Goal: Task Accomplishment & Management: Manage account settings

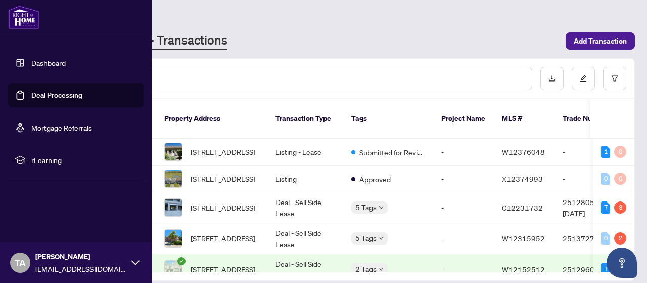
click at [36, 95] on link "Deal Processing" at bounding box center [56, 94] width 51 height 9
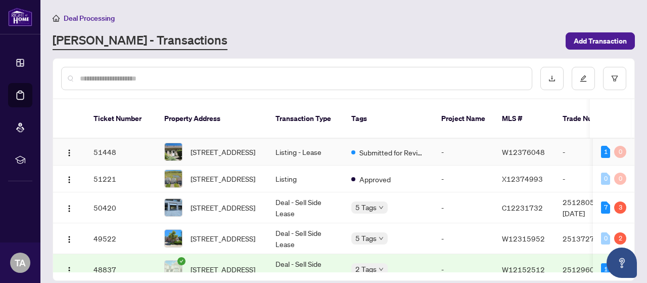
click at [324, 148] on td "Listing - Lease" at bounding box center [305, 152] width 76 height 27
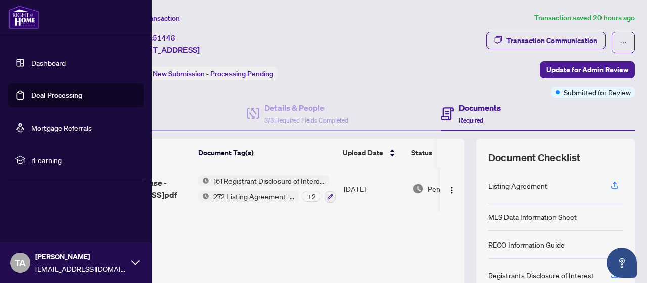
click at [35, 93] on link "Deal Processing" at bounding box center [56, 94] width 51 height 9
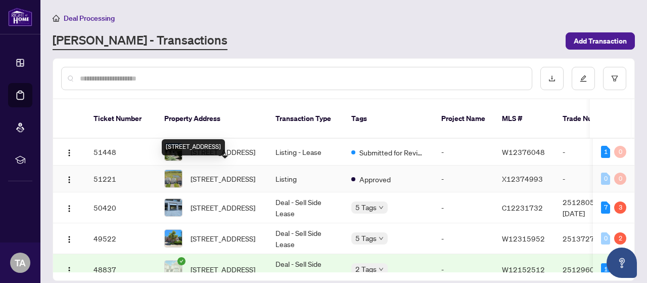
click at [231, 173] on span "[STREET_ADDRESS]" at bounding box center [223, 178] width 65 height 11
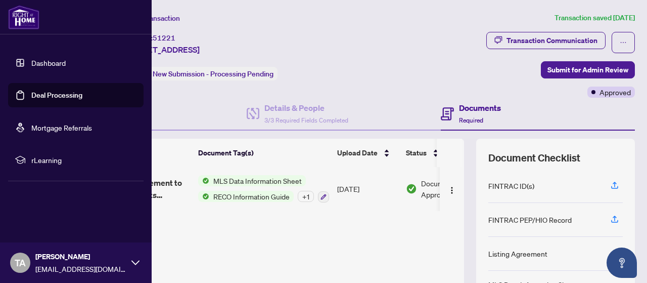
click at [31, 99] on link "Deal Processing" at bounding box center [56, 94] width 51 height 9
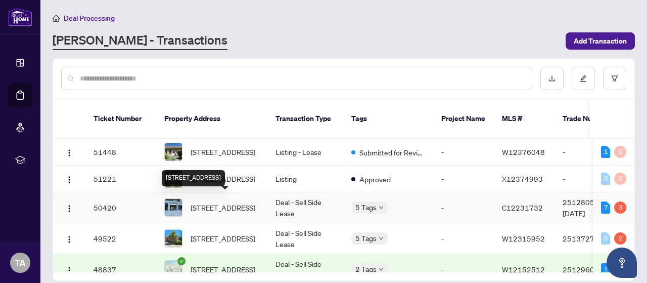
click at [221, 205] on span "[STREET_ADDRESS]" at bounding box center [223, 207] width 65 height 11
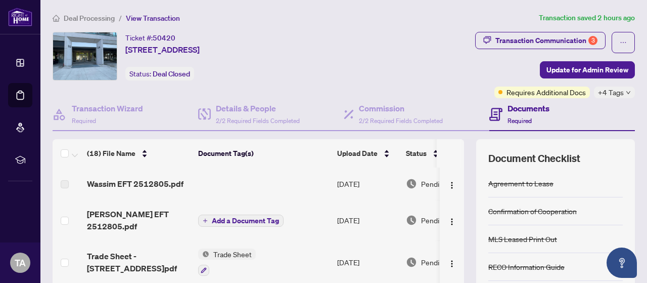
click at [146, 213] on span "Tara EFT 2512805.pdf" at bounding box center [138, 220] width 103 height 24
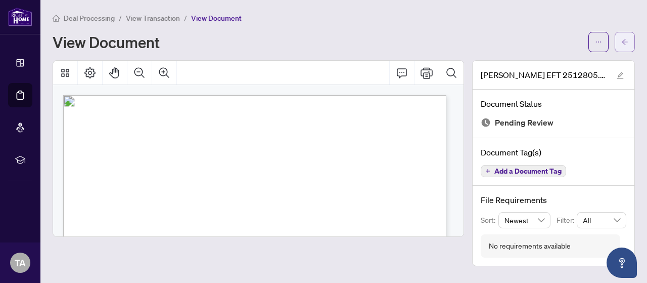
click at [622, 46] on span "button" at bounding box center [624, 42] width 7 height 16
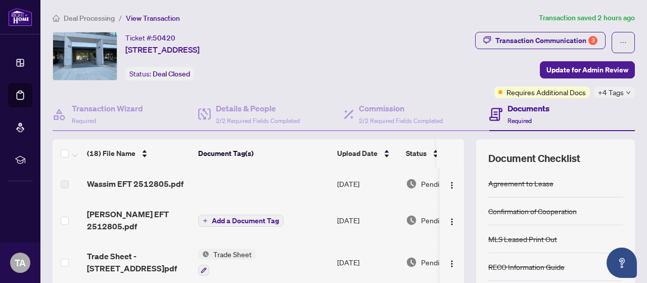
click at [127, 215] on span "Tara EFT 2512805.pdf" at bounding box center [138, 220] width 103 height 24
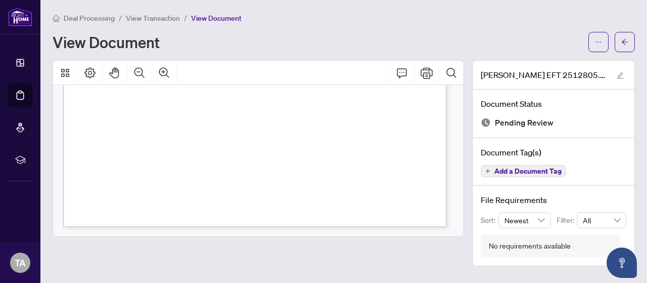
scroll to position [372, 0]
click at [630, 43] on button "button" at bounding box center [625, 42] width 20 height 20
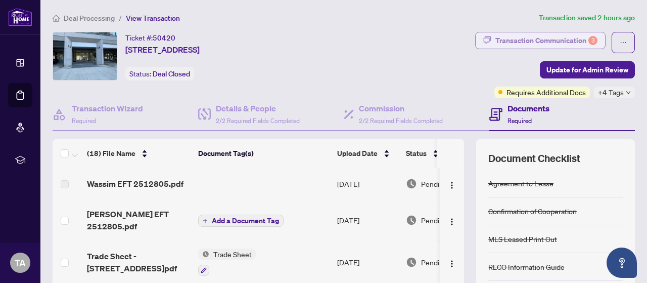
click at [518, 41] on div "Transaction Communication 3" at bounding box center [546, 40] width 102 height 16
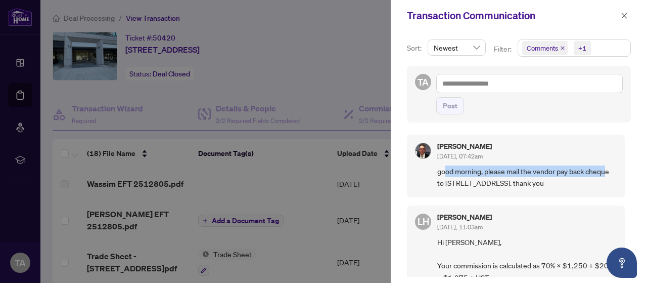
drag, startPoint x: 444, startPoint y: 173, endPoint x: 607, endPoint y: 172, distance: 162.8
click at [607, 172] on span "good morning, please mail the vendor pay back cheque to 493 Spruce Needle Court…" at bounding box center [526, 177] width 179 height 24
drag, startPoint x: 444, startPoint y: 182, endPoint x: 570, endPoint y: 182, distance: 125.9
click at [570, 182] on span "good morning, please mail the vendor pay back cheque to 493 Spruce Needle Court…" at bounding box center [526, 177] width 179 height 24
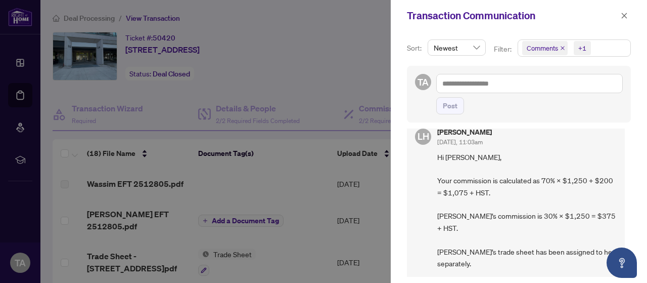
scroll to position [101, 0]
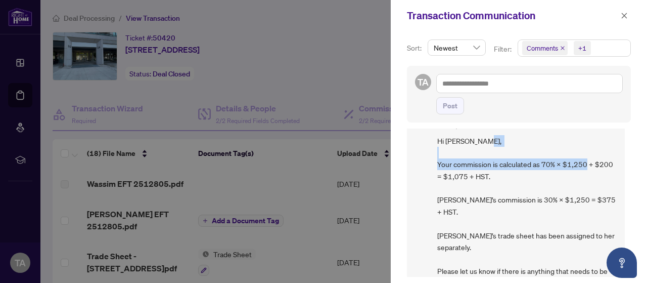
drag, startPoint x: 440, startPoint y: 174, endPoint x: 611, endPoint y: 173, distance: 170.9
click at [611, 173] on span "Hi Wassim, Your commission is calculated as 70% × $1,250 + $200 = $1,075 + HST.…" at bounding box center [526, 212] width 179 height 154
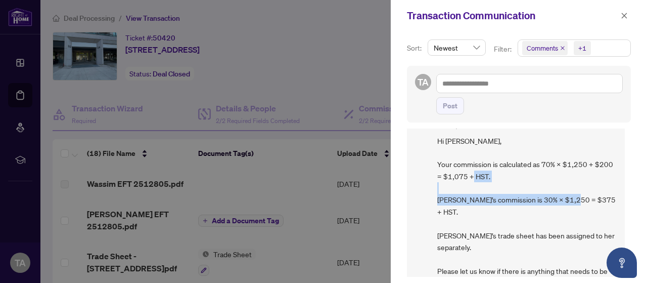
drag, startPoint x: 438, startPoint y: 209, endPoint x: 592, endPoint y: 208, distance: 154.7
click at [592, 208] on span "Hi Wassim, Your commission is calculated as 70% × $1,250 + $200 = $1,075 + HST.…" at bounding box center [526, 212] width 179 height 154
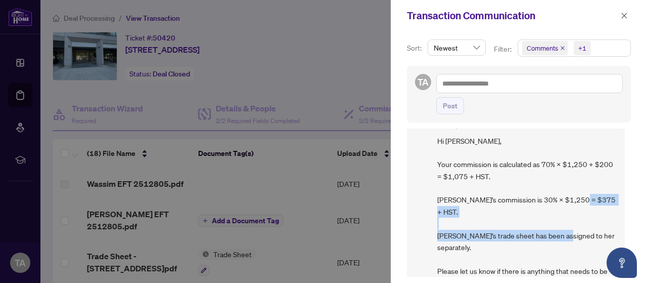
drag, startPoint x: 438, startPoint y: 233, endPoint x: 608, endPoint y: 233, distance: 169.8
click at [608, 233] on span "Hi Wassim, Your commission is calculated as 70% × $1,250 + $200 = $1,075 + HST.…" at bounding box center [526, 212] width 179 height 154
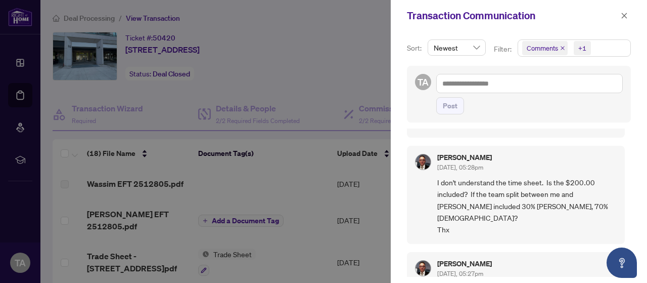
scroll to position [303, 0]
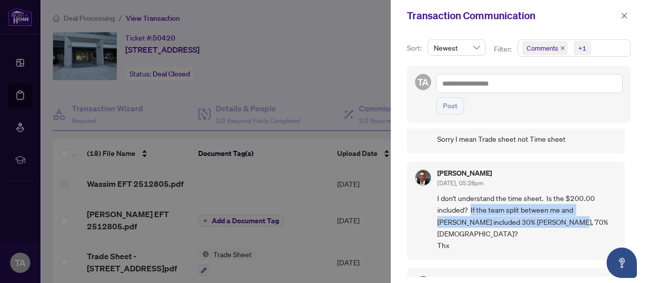
drag, startPoint x: 471, startPoint y: 194, endPoint x: 596, endPoint y: 213, distance: 126.3
click at [596, 213] on span "I don't understand the time sheet. Is the $200.00 included? If the team split b…" at bounding box center [526, 221] width 179 height 59
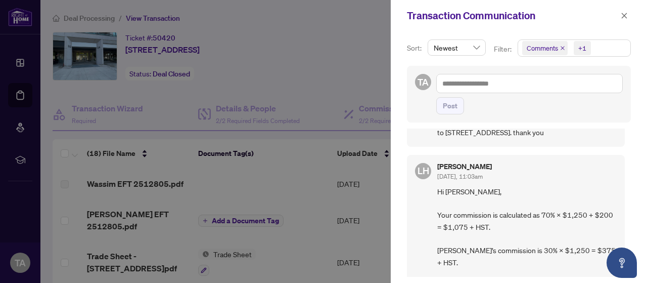
scroll to position [0, 0]
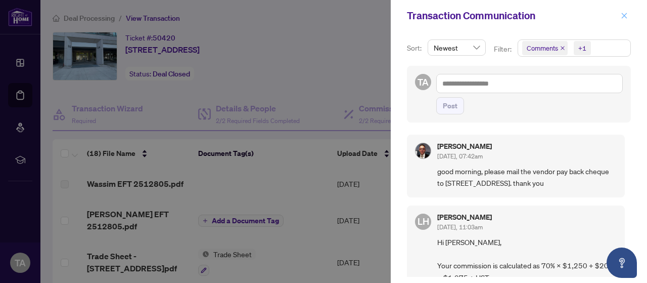
click at [624, 17] on icon "close" at bounding box center [625, 16] width 6 height 6
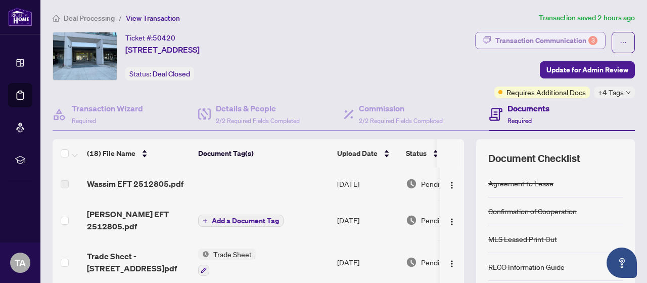
click at [565, 41] on div "Transaction Communication 3" at bounding box center [546, 40] width 102 height 16
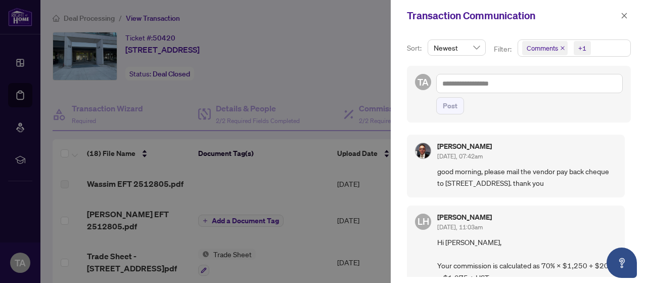
click at [562, 50] on icon "close" at bounding box center [562, 47] width 5 height 5
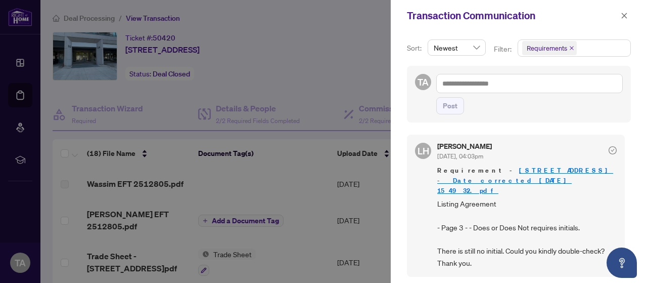
click at [540, 170] on link "25 Lower Simcoe St 516 - Date corrected_2025-08-27 15_49_32.pdf" at bounding box center [525, 180] width 176 height 29
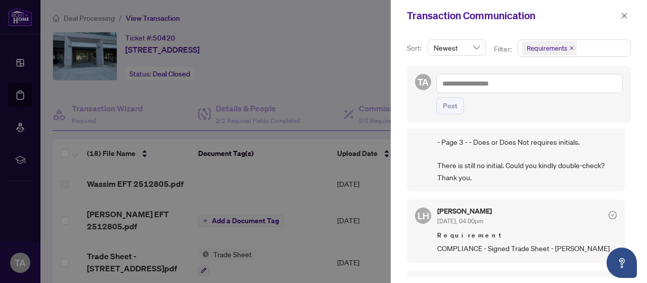
scroll to position [101, 0]
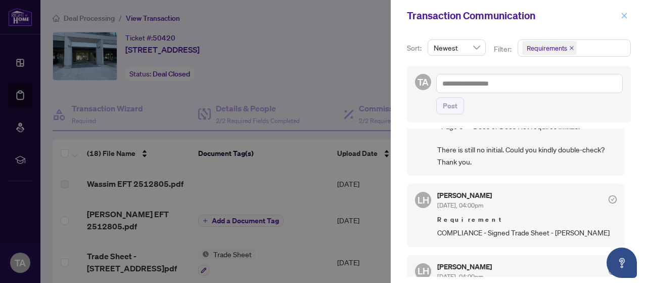
click at [627, 17] on icon "close" at bounding box center [624, 15] width 7 height 7
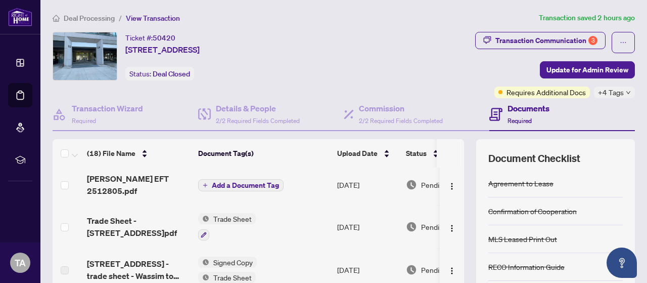
scroll to position [51, 0]
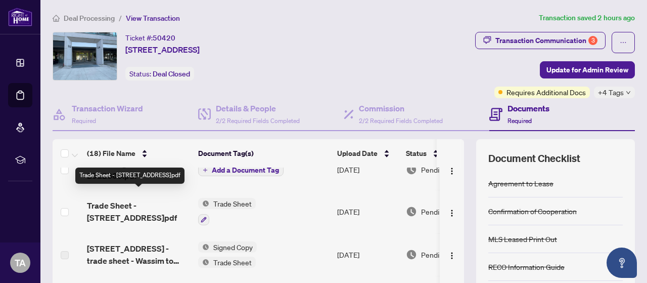
click at [157, 205] on span "Trade Sheet - 25 Lower Simcoe St 516 Toronto.pdf" at bounding box center [138, 211] width 103 height 24
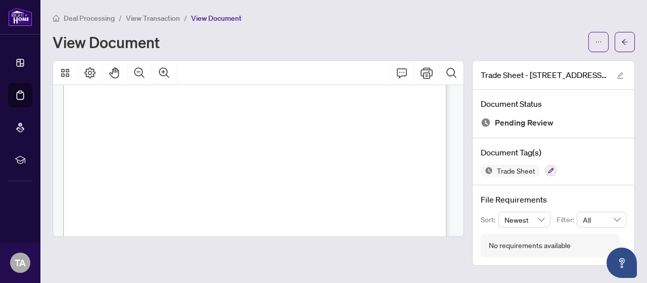
scroll to position [253, 0]
click at [618, 38] on button "button" at bounding box center [625, 42] width 20 height 20
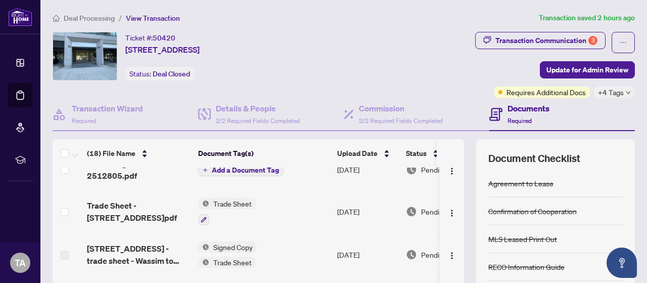
scroll to position [101, 0]
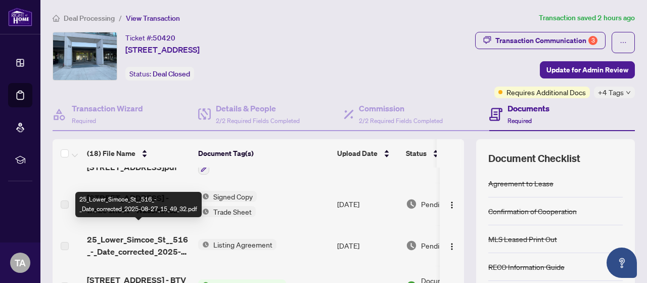
click at [136, 233] on span "25_Lower_Simcoe_St__516_-_Date_corrected_2025-08-27_15_49_32.pdf" at bounding box center [138, 245] width 103 height 24
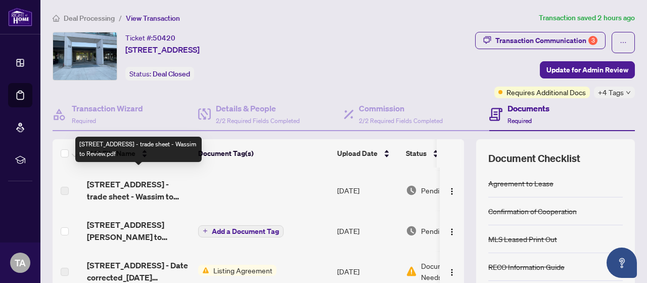
scroll to position [253, 0]
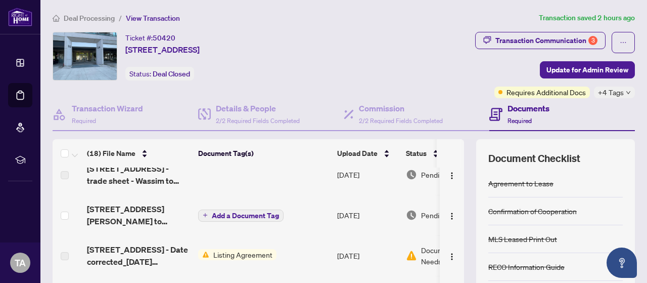
click at [218, 249] on span "Listing Agreement" at bounding box center [242, 254] width 67 height 11
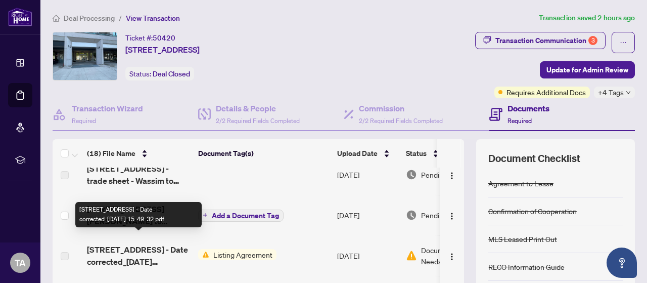
click at [141, 243] on span "25 Lower Simcoe St 516 - Date corrected_2025-08-27 15_49_32.pdf" at bounding box center [138, 255] width 103 height 24
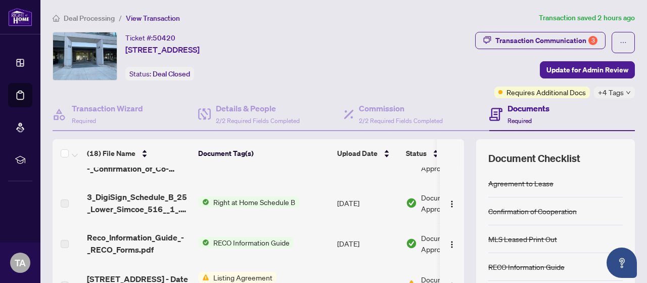
scroll to position [549, 0]
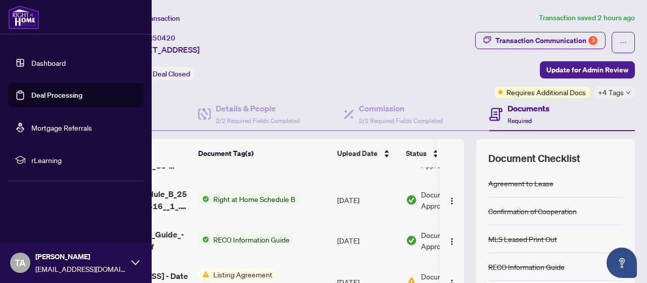
click at [33, 97] on link "Deal Processing" at bounding box center [56, 94] width 51 height 9
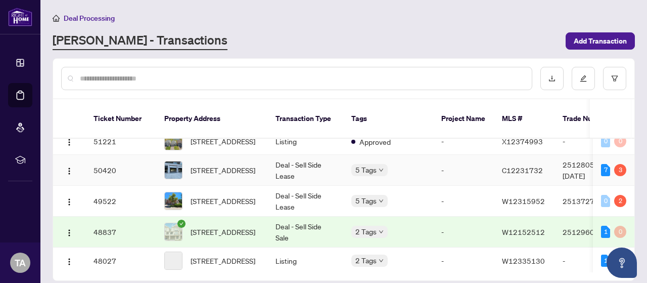
scroll to position [51, 0]
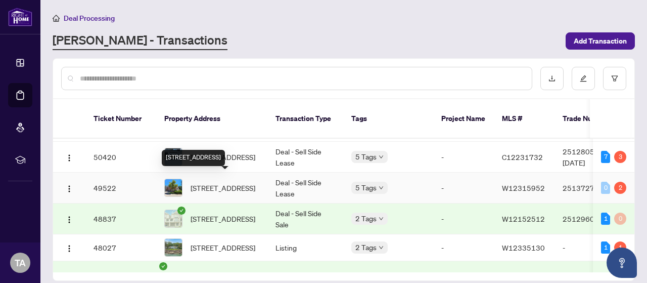
click at [232, 183] on span "70B-5865 Dalebrook Cres, Mississauga, Ontario L5M 5X1, Canada" at bounding box center [223, 187] width 65 height 11
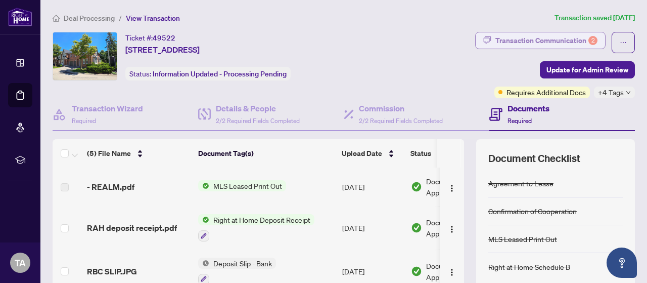
click at [522, 47] on div "Transaction Communication 2" at bounding box center [546, 40] width 102 height 16
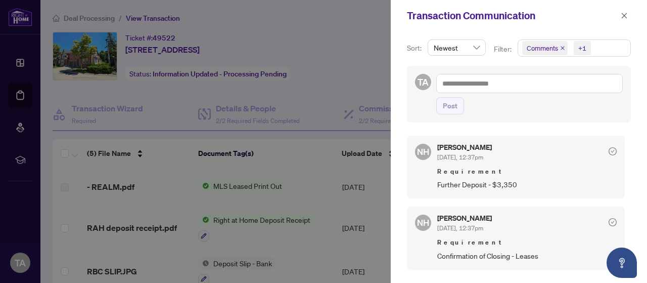
scroll to position [101, 0]
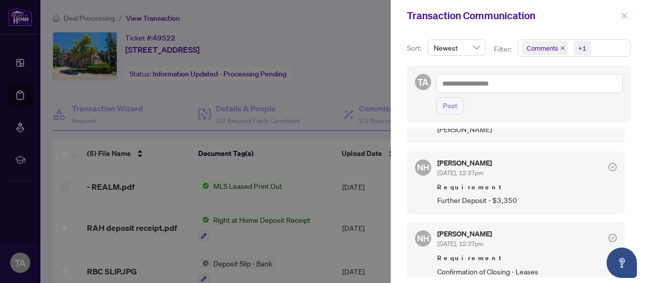
click at [623, 19] on span "button" at bounding box center [624, 16] width 7 height 16
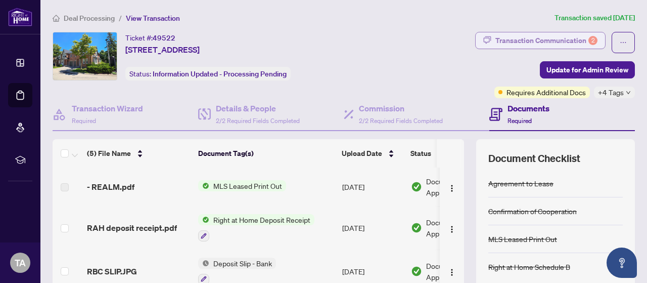
click at [523, 40] on div "Transaction Communication 2" at bounding box center [546, 40] width 102 height 16
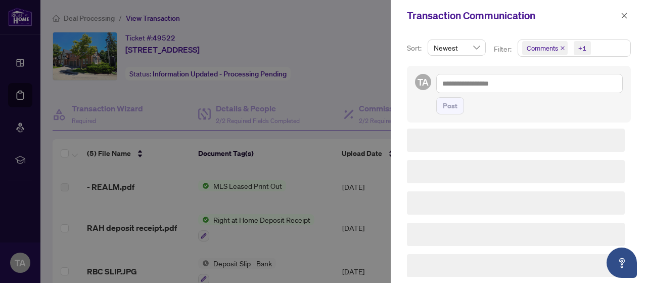
scroll to position [0, 0]
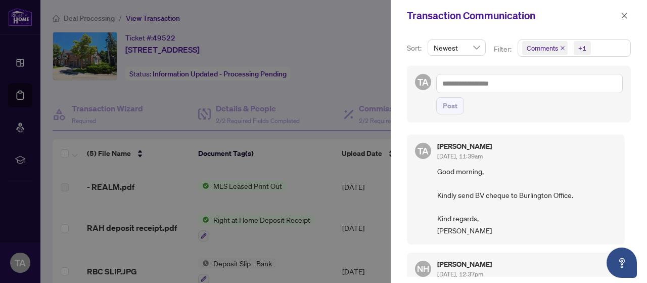
click at [561, 48] on icon "close" at bounding box center [563, 48] width 4 height 4
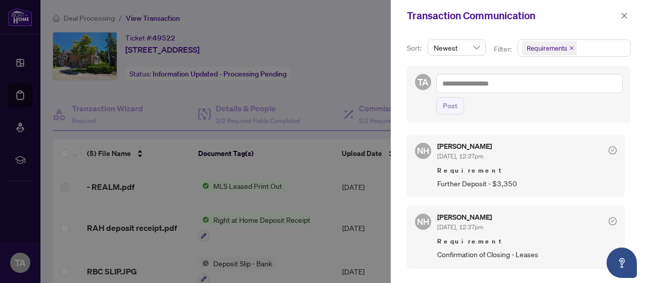
scroll to position [1, 0]
click at [624, 13] on icon "close" at bounding box center [624, 15] width 7 height 7
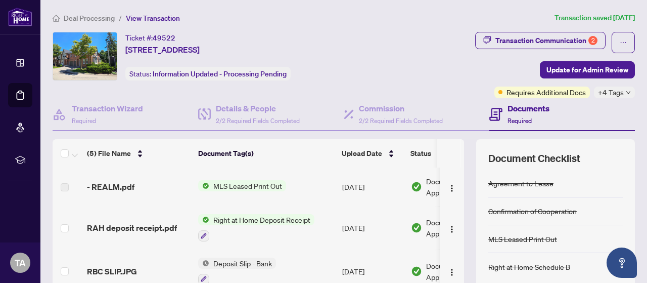
click at [626, 90] on icon "down" at bounding box center [628, 92] width 5 height 5
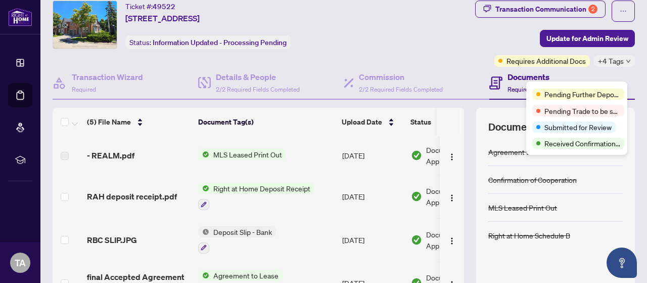
scroll to position [0, 0]
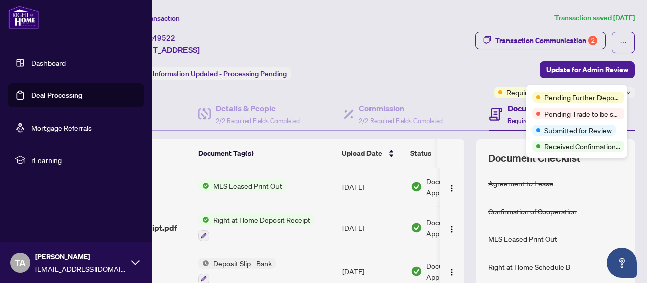
click at [31, 93] on link "Deal Processing" at bounding box center [56, 94] width 51 height 9
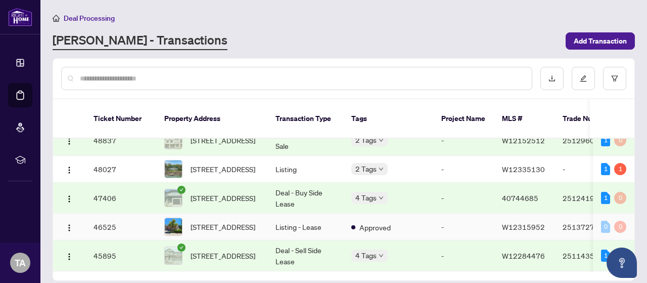
scroll to position [152, 0]
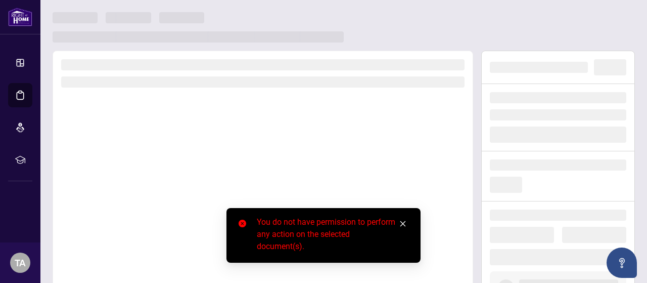
click at [403, 221] on icon "close" at bounding box center [402, 223] width 7 height 7
